Goal: Information Seeking & Learning: Learn about a topic

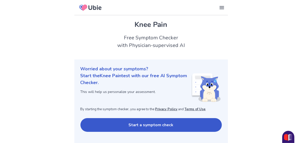
click at [132, 120] on button "Start a symptom check" at bounding box center [150, 125] width 141 height 14
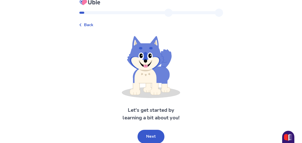
scroll to position [6, 0]
click at [151, 138] on button "Next" at bounding box center [151, 136] width 27 height 14
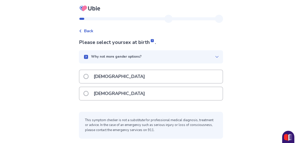
click at [88, 94] on span at bounding box center [86, 93] width 5 height 5
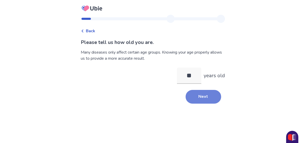
type input "**"
click at [196, 98] on button "Next" at bounding box center [204, 97] width 36 height 14
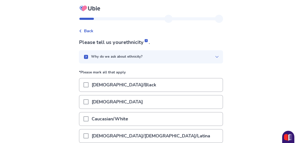
click at [89, 120] on span at bounding box center [86, 118] width 5 height 5
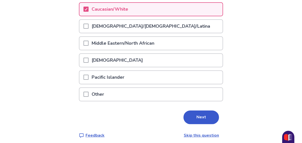
scroll to position [113, 0]
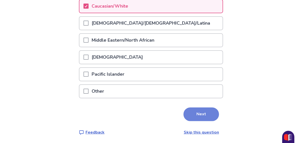
click at [190, 114] on button "Next" at bounding box center [201, 114] width 36 height 14
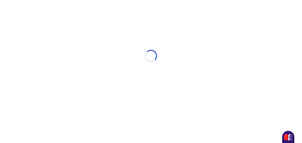
scroll to position [0, 0]
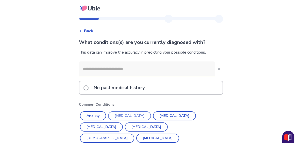
click at [128, 117] on button "[MEDICAL_DATA]" at bounding box center [129, 115] width 43 height 9
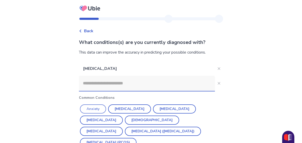
click at [99, 108] on button "Anxiety" at bounding box center [93, 108] width 26 height 9
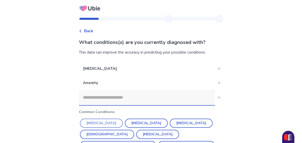
click at [108, 125] on button "[MEDICAL_DATA]" at bounding box center [101, 123] width 43 height 9
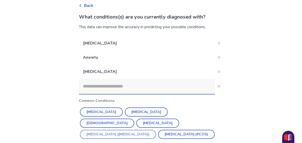
scroll to position [46, 0]
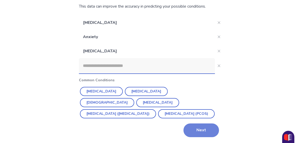
click at [191, 131] on button "Next" at bounding box center [201, 130] width 36 height 14
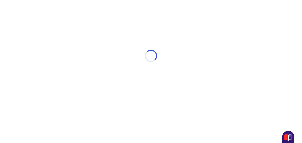
scroll to position [0, 0]
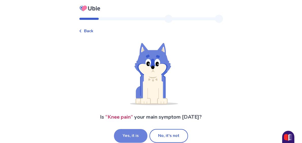
click at [132, 136] on button "Yes, it is" at bounding box center [131, 136] width 34 height 14
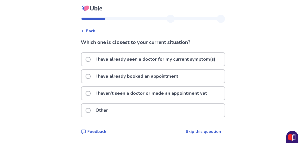
click at [91, 59] on span at bounding box center [88, 59] width 5 height 5
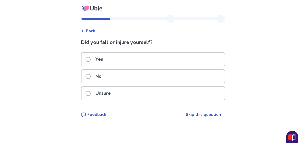
click at [91, 76] on span at bounding box center [88, 76] width 5 height 5
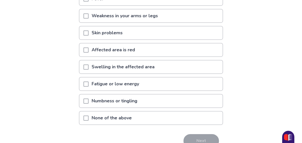
scroll to position [76, 0]
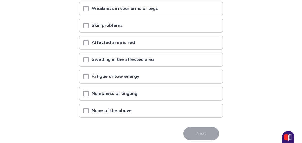
click at [89, 76] on span at bounding box center [86, 76] width 5 height 5
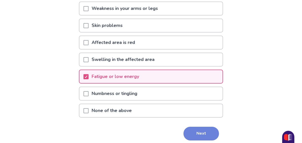
click at [199, 136] on button "Next" at bounding box center [201, 134] width 36 height 14
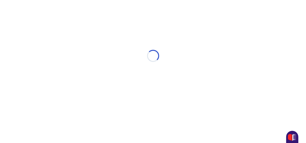
select select "*"
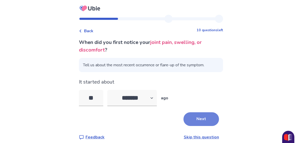
type input "**"
click at [206, 118] on button "Next" at bounding box center [201, 119] width 36 height 14
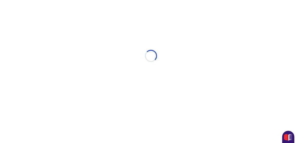
select select "*"
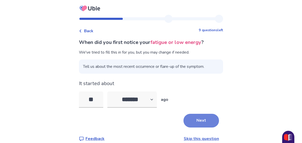
click at [191, 120] on button "Next" at bounding box center [201, 121] width 36 height 14
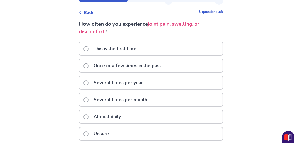
scroll to position [25, 0]
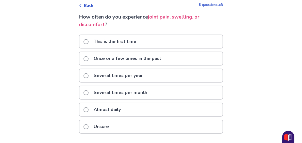
click at [88, 109] on span at bounding box center [86, 109] width 5 height 5
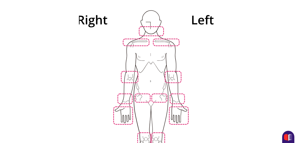
scroll to position [51, 0]
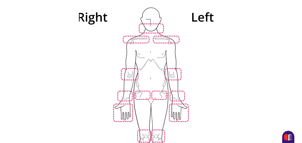
click at [145, 130] on img at bounding box center [151, 99] width 288 height 195
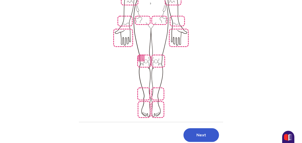
scroll to position [127, 0]
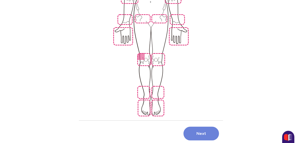
click at [199, 127] on button "Next" at bounding box center [201, 134] width 36 height 14
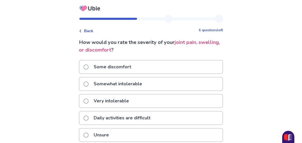
click at [89, 83] on span at bounding box center [86, 83] width 5 height 5
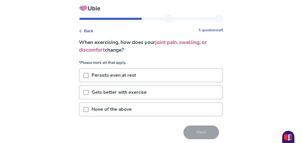
click at [89, 75] on span at bounding box center [86, 75] width 5 height 5
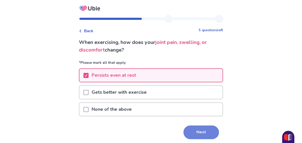
click at [189, 130] on button "Next" at bounding box center [201, 132] width 36 height 14
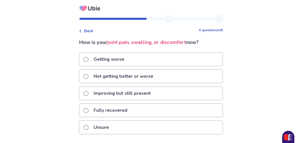
click at [88, 76] on span at bounding box center [86, 76] width 5 height 5
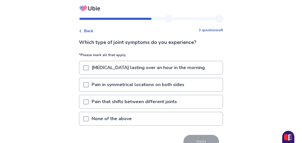
click at [89, 67] on span at bounding box center [86, 67] width 5 height 5
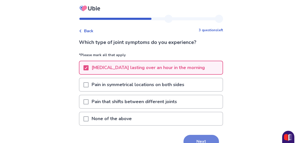
click at [193, 139] on button "Next" at bounding box center [201, 142] width 36 height 14
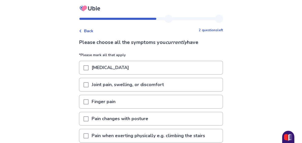
scroll to position [25, 0]
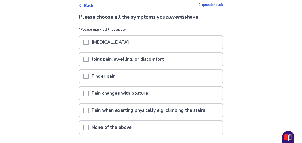
click at [88, 108] on span at bounding box center [86, 110] width 5 height 5
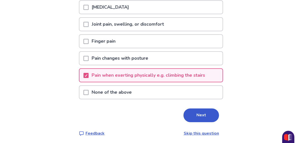
scroll to position [62, 0]
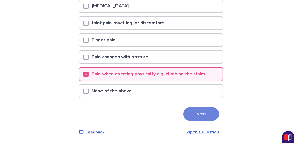
click at [192, 116] on button "Next" at bounding box center [201, 114] width 36 height 14
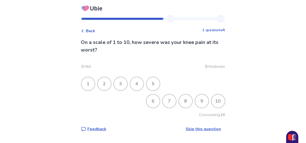
click at [169, 101] on div "7" at bounding box center [169, 100] width 13 height 13
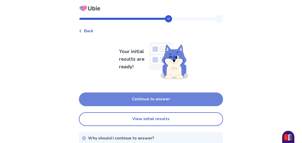
click at [159, 97] on button "Continue to answer" at bounding box center [151, 99] width 144 height 14
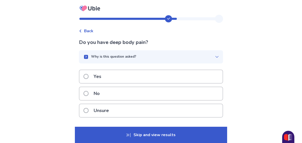
click at [88, 111] on span at bounding box center [86, 110] width 5 height 5
click at [166, 134] on p "Skip and view results" at bounding box center [151, 135] width 152 height 16
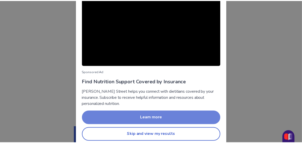
scroll to position [68, 0]
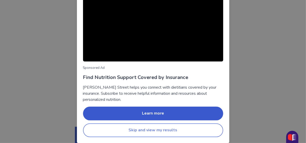
click at [147, 132] on button "Skip and view my results" at bounding box center [153, 130] width 140 height 14
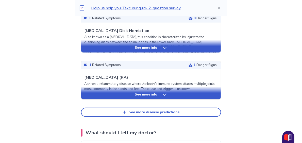
scroll to position [254, 0]
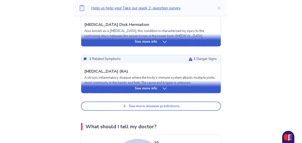
click at [148, 104] on div "See more disease predictions" at bounding box center [154, 106] width 51 height 4
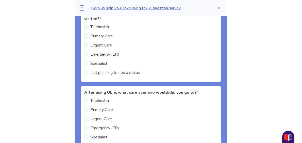
scroll to position [710, 0]
